Goal: Transaction & Acquisition: Obtain resource

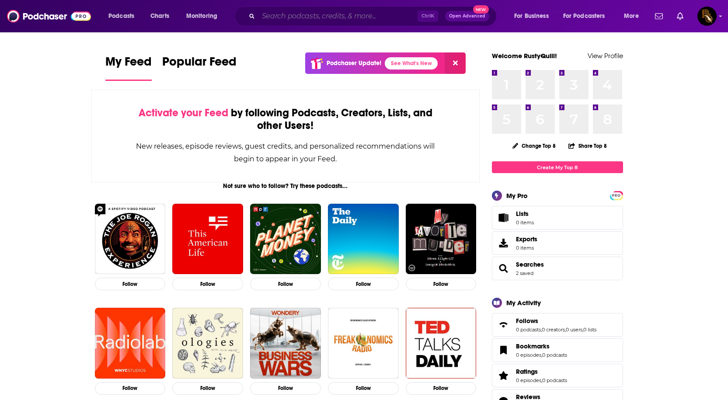
click at [311, 18] on input "Search podcasts, credits, & more..." at bounding box center [337, 16] width 159 height 14
click at [296, 25] on div "Ctrl K Open Advanced New" at bounding box center [365, 16] width 262 height 20
click at [295, 24] on div "Ctrl K Open Advanced New" at bounding box center [365, 16] width 262 height 20
click at [293, 15] on input "Search podcasts, credits, & more..." at bounding box center [337, 16] width 159 height 14
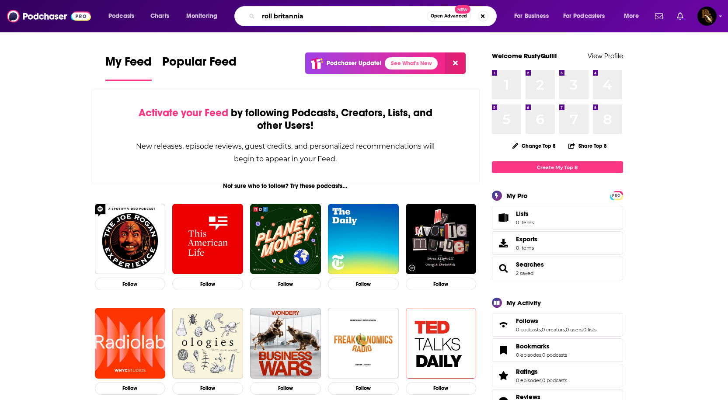
type input "roll britannia"
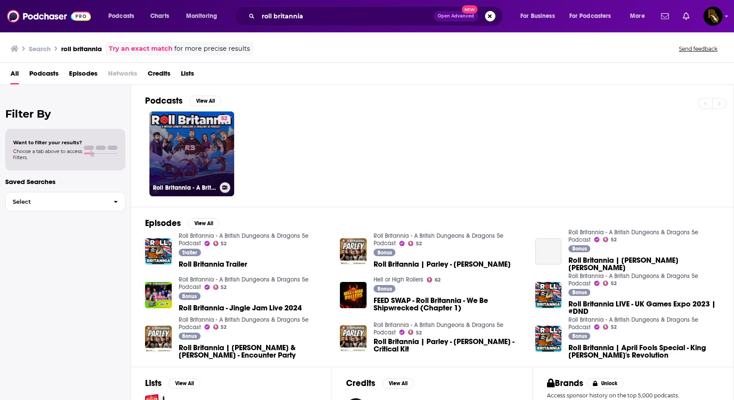
click at [183, 151] on link "52 Roll Britannia - A British Dungeons & Dragons 5e Podcast" at bounding box center [191, 153] width 85 height 85
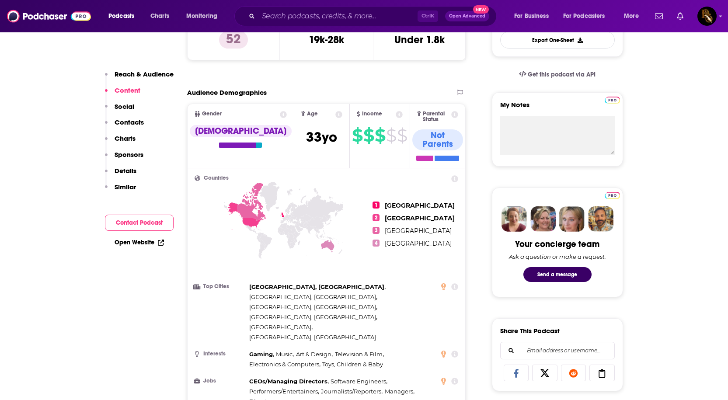
scroll to position [524, 0]
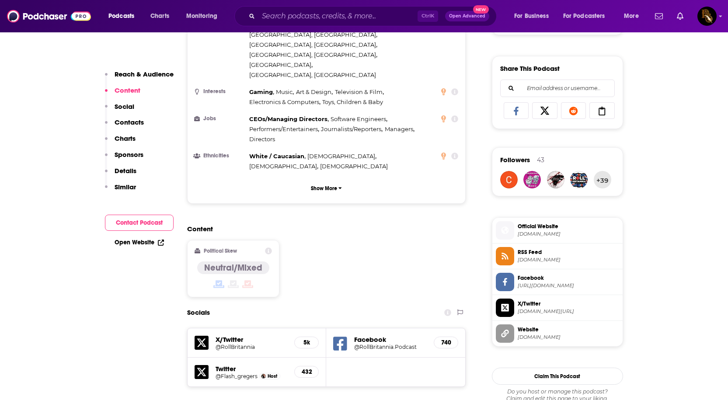
click at [530, 251] on span "RSS Feed" at bounding box center [567, 252] width 101 height 8
